Goal: Transaction & Acquisition: Purchase product/service

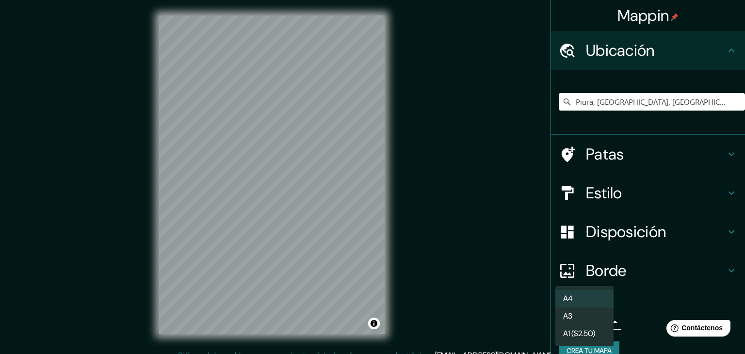
click at [582, 316] on body "Mappin Ubicación Piura, [GEOGRAPHIC_DATA], [GEOGRAPHIC_DATA] [GEOGRAPHIC_DATA] …" at bounding box center [372, 177] width 745 height 354
click at [581, 321] on li "A3" at bounding box center [584, 317] width 58 height 18
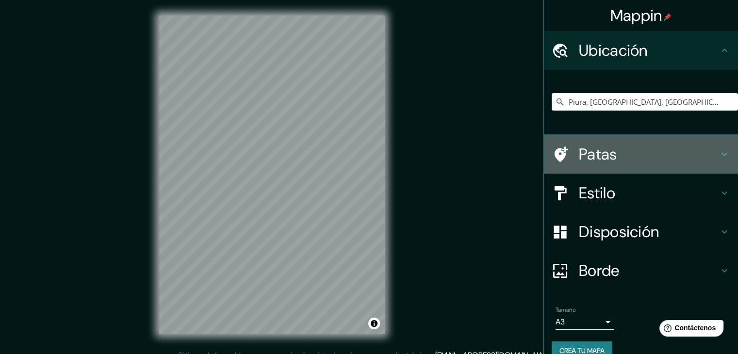
click at [606, 156] on font "Patas" at bounding box center [598, 154] width 38 height 20
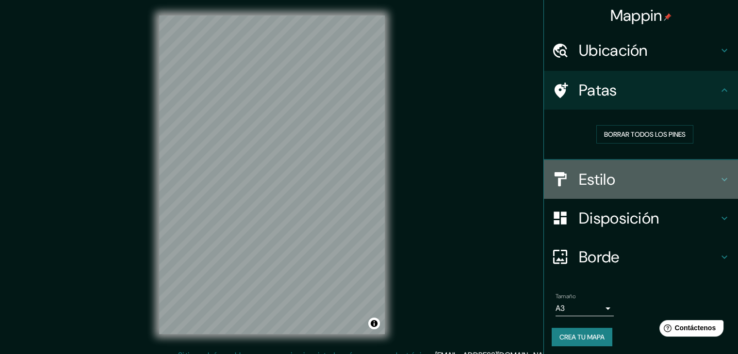
click at [636, 180] on h4 "Estilo" at bounding box center [649, 179] width 140 height 19
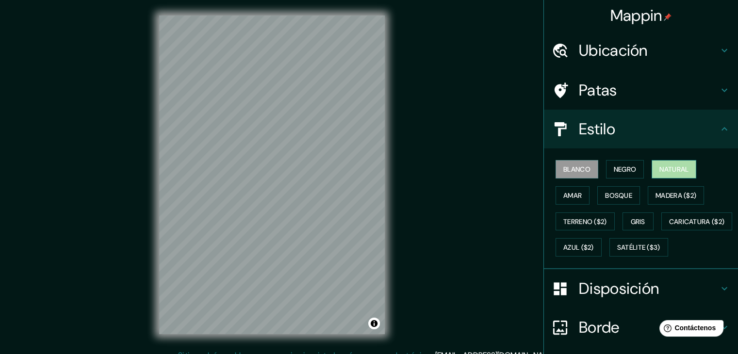
click at [662, 165] on font "Natural" at bounding box center [673, 169] width 29 height 9
click at [574, 165] on font "Blanco" at bounding box center [576, 169] width 27 height 9
click at [621, 175] on button "Negro" at bounding box center [625, 169] width 38 height 18
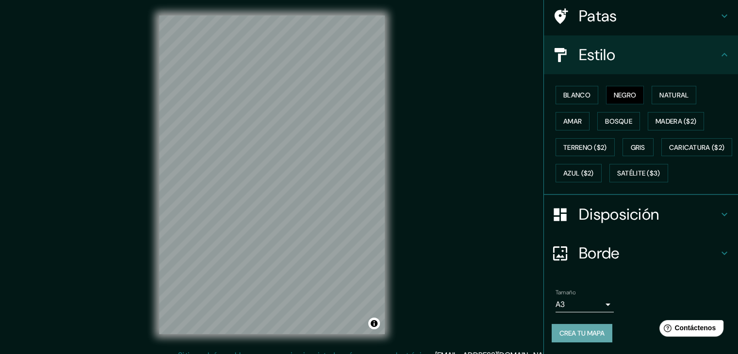
click at [577, 334] on font "Crea tu mapa" at bounding box center [581, 333] width 45 height 9
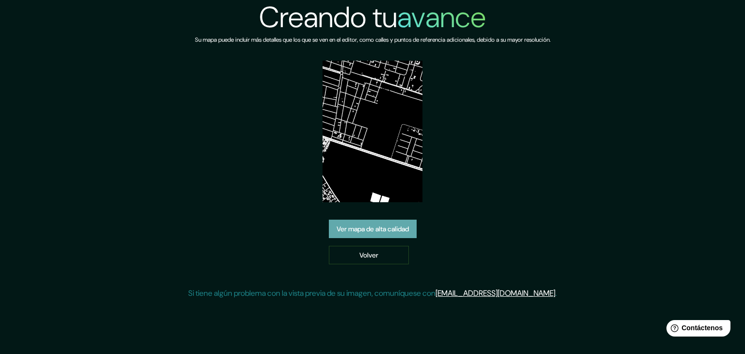
click at [399, 235] on font "Ver mapa de alta calidad" at bounding box center [373, 229] width 72 height 13
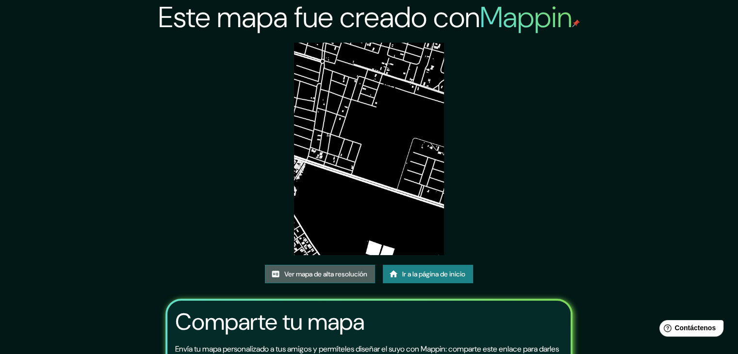
click at [327, 274] on font "Ver mapa de alta resolución" at bounding box center [325, 274] width 83 height 9
